Goal: Contribute content

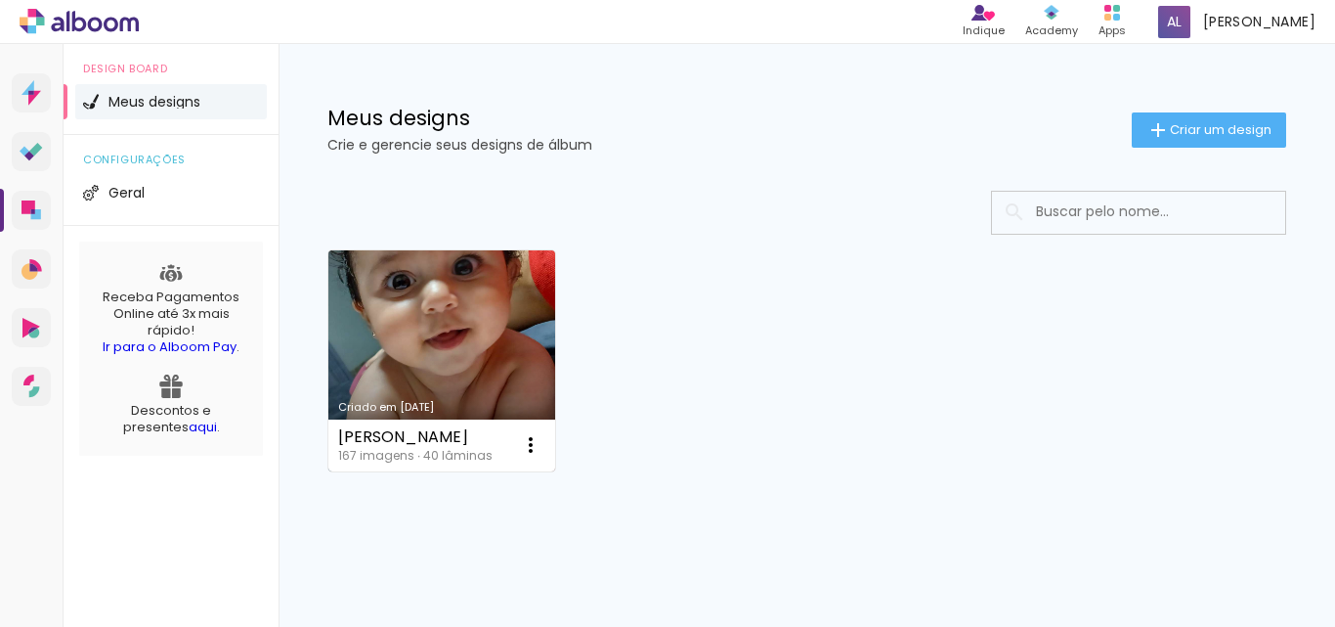
click at [415, 421] on div "Liz Maria 167 imagens ∙ 40 lâminas Abrir Fazer uma cópia Excluir" at bounding box center [441, 445] width 227 height 52
click at [419, 394] on link "Criado em [DATE]" at bounding box center [441, 360] width 227 height 221
click at [396, 369] on link "Criado em [DATE]" at bounding box center [441, 360] width 227 height 221
